Goal: Task Accomplishment & Management: Use online tool/utility

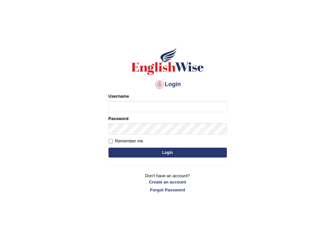
type input "nancy_rana"
click at [114, 137] on form "Please fix the following errors: Username nancy_rana Password Remember me Login" at bounding box center [168, 126] width 118 height 66
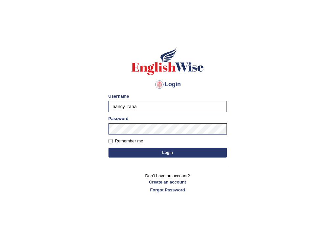
click at [119, 140] on label "Remember me" at bounding box center [126, 141] width 35 height 7
click at [113, 140] on input "Remember me" at bounding box center [111, 141] width 4 height 4
checkbox input "true"
click at [169, 150] on button "Login" at bounding box center [168, 153] width 118 height 10
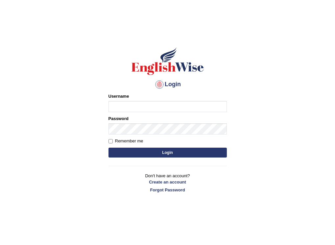
type input "nancy_rana"
click at [169, 153] on button "Login" at bounding box center [168, 153] width 118 height 10
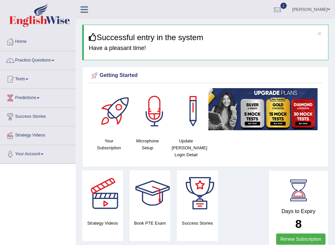
click at [28, 79] on span at bounding box center [27, 79] width 3 height 1
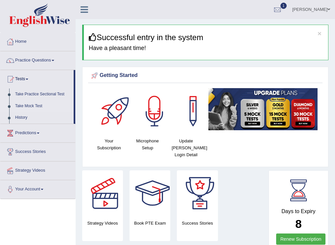
click at [38, 106] on link "Take Mock Test" at bounding box center [43, 106] width 62 height 12
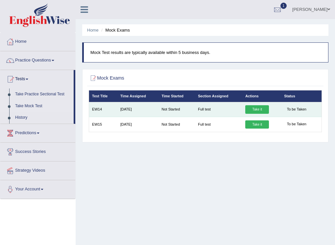
click at [259, 109] on link "Take it" at bounding box center [257, 109] width 24 height 9
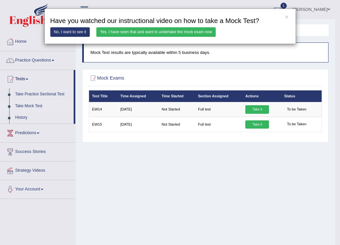
click at [161, 31] on link "Yes, I have seen that and want to undertake the mock exam now" at bounding box center [155, 32] width 119 height 10
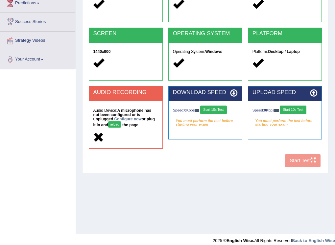
scroll to position [99, 0]
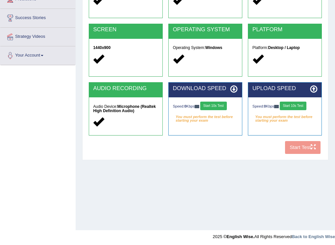
click at [220, 107] on button "Start 10s Test" at bounding box center [213, 106] width 27 height 9
click at [299, 105] on div "Speed: 0 Kbps Start 10s Test" at bounding box center [285, 107] width 65 height 10
click at [316, 152] on div "COOKIES Cookies Enabled JAVASCRIPT Javascript Enabled BROWSER Browser: Chrome S…" at bounding box center [205, 61] width 236 height 192
click at [221, 105] on button "Start 10s Test" at bounding box center [219, 106] width 27 height 9
click at [305, 108] on div "Speed: 0 Kbps Start 10s Test" at bounding box center [285, 107] width 65 height 10
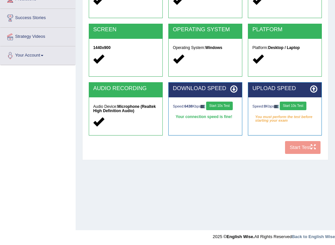
click at [288, 105] on button "Start 10s Test" at bounding box center [293, 106] width 27 height 9
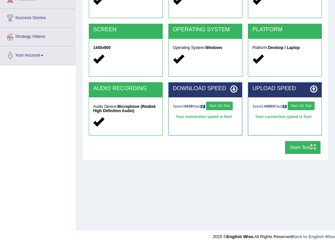
click at [303, 147] on button "Start Test" at bounding box center [303, 147] width 36 height 13
